Goal: Navigation & Orientation: Find specific page/section

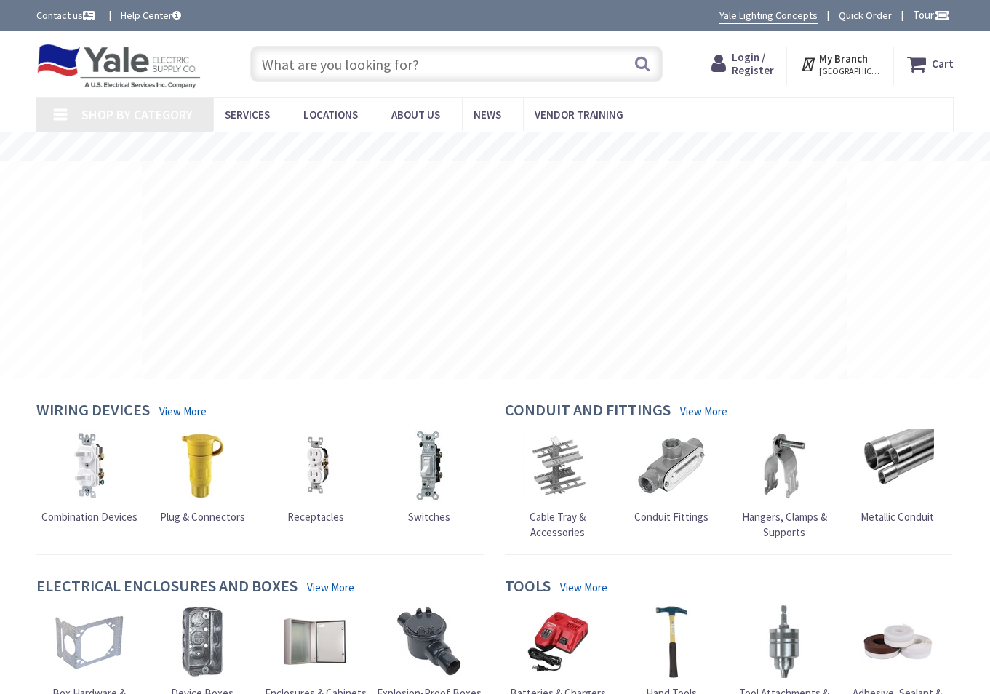
type input "[STREET_ADDRESS][PERSON_NAME]"
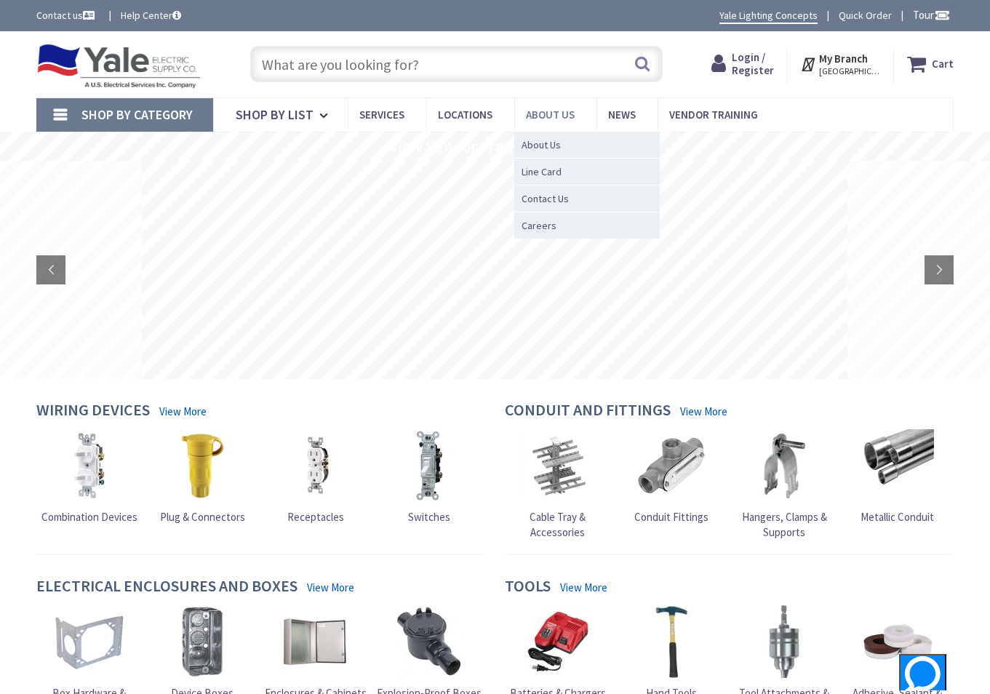
click at [548, 110] on span "About Us" at bounding box center [550, 115] width 49 height 14
click at [548, 143] on span "About Us" at bounding box center [541, 145] width 39 height 15
